Goal: Check status: Check status

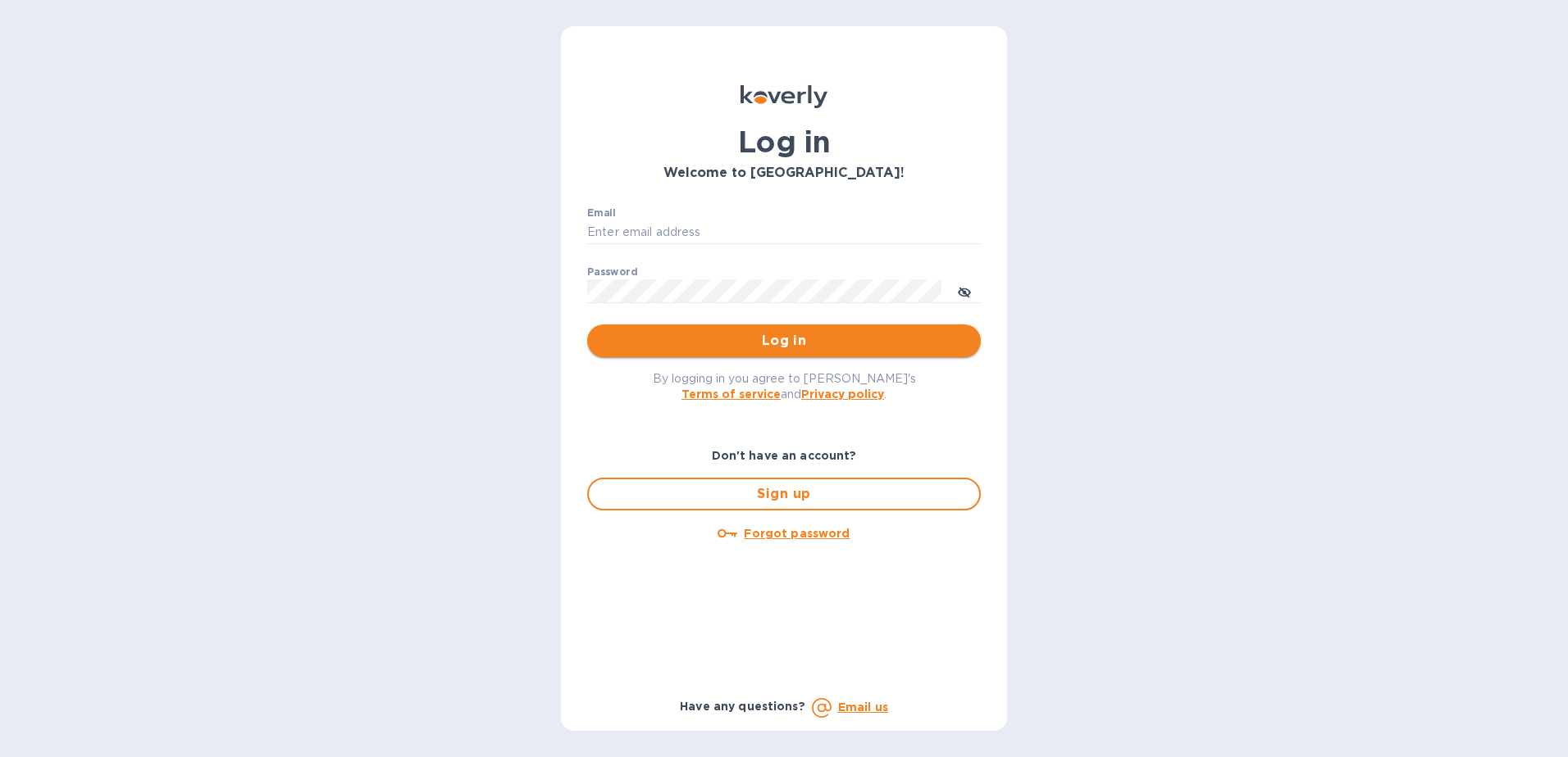
type input "[EMAIL_ADDRESS][DOMAIN_NAME]"
click at [678, 349] on span "Log in" at bounding box center [783, 341] width 367 height 20
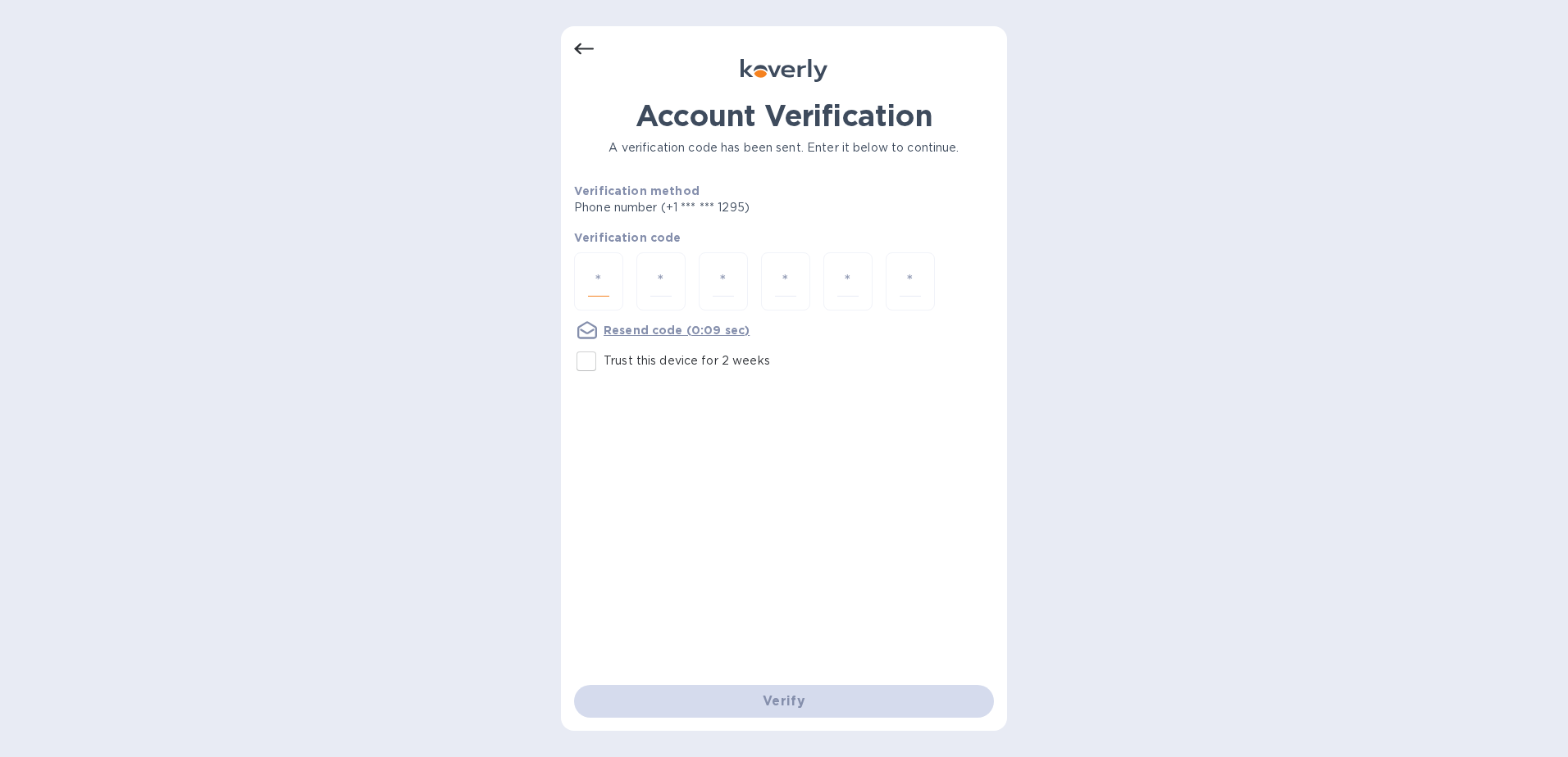
click at [600, 274] on input "number" at bounding box center [598, 282] width 21 height 30
type input "3"
type input "2"
type input "9"
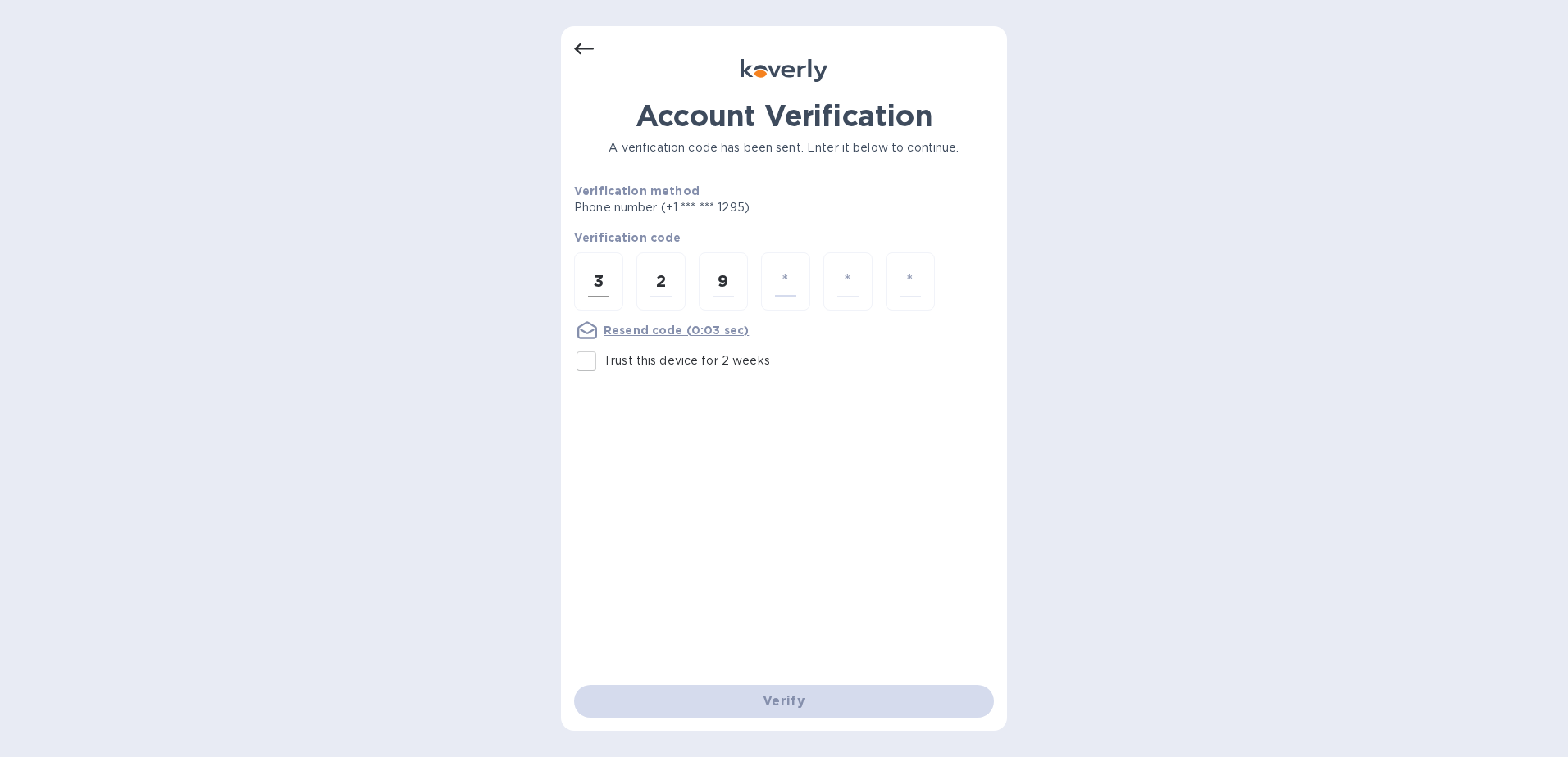
type input "1"
type input "0"
type input "5"
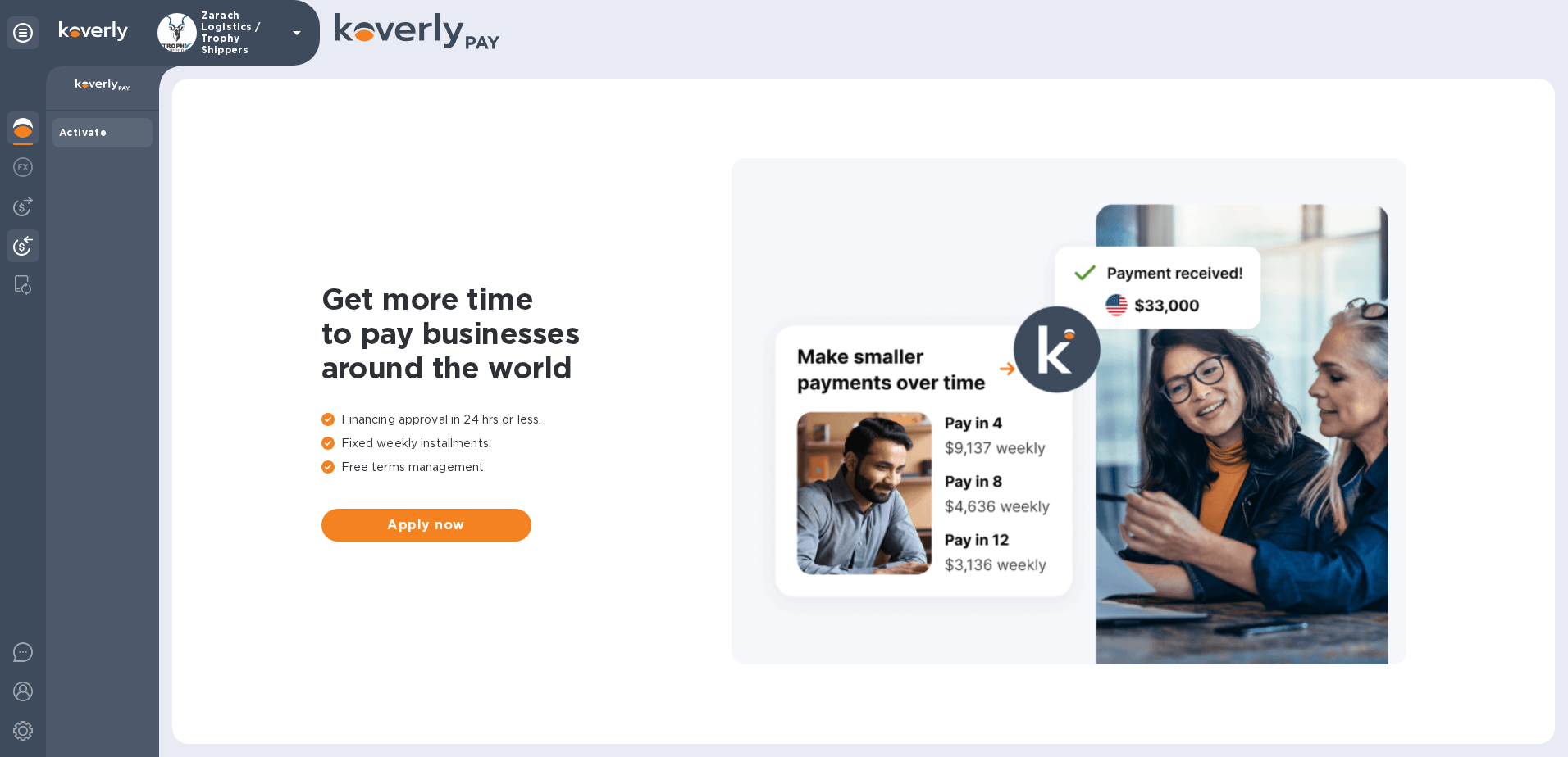
click at [25, 239] on img at bounding box center [23, 246] width 20 height 20
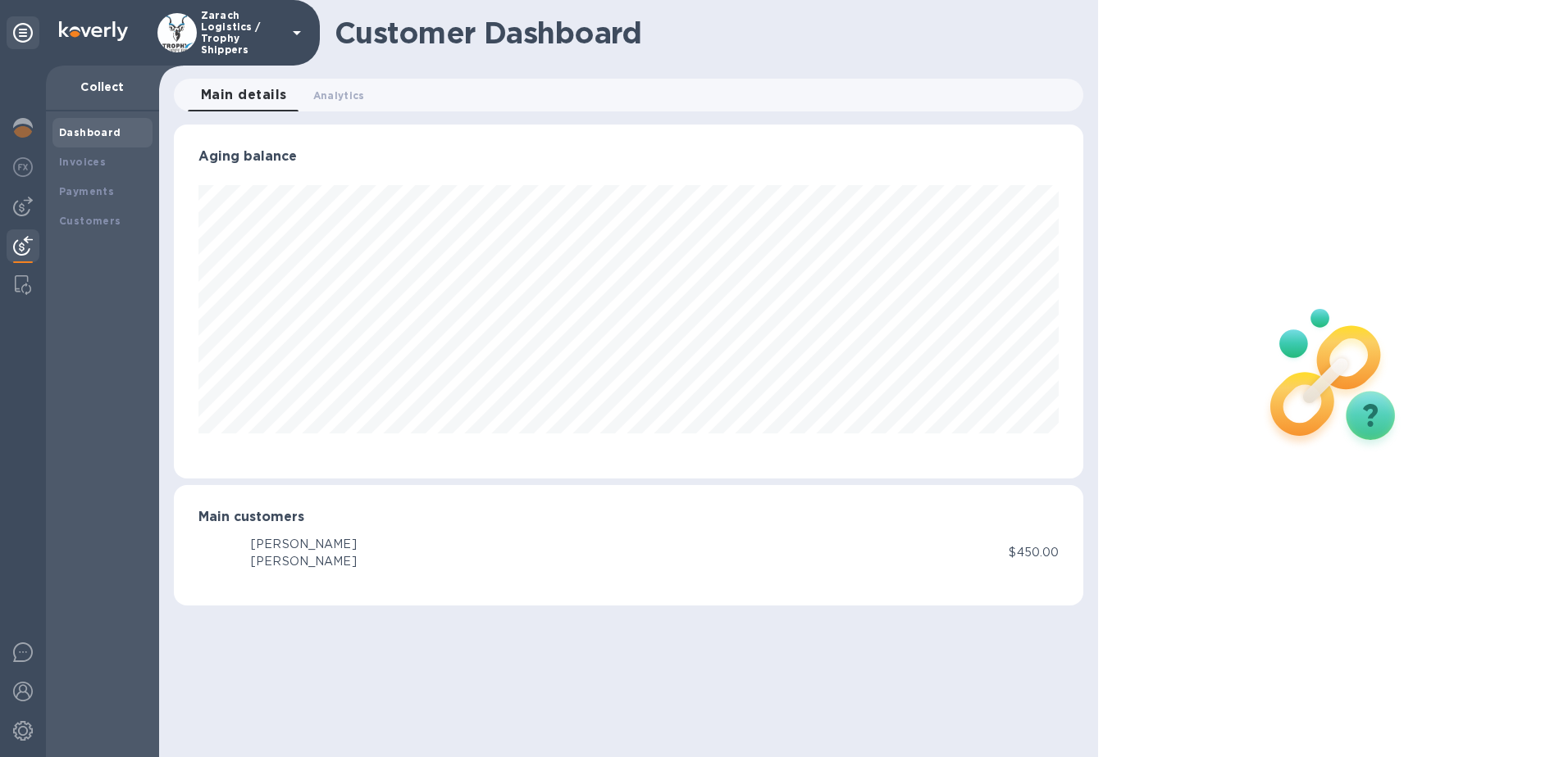
scroll to position [354, 910]
click at [89, 201] on div "Payments" at bounding box center [102, 192] width 100 height 29
